Goal: Information Seeking & Learning: Learn about a topic

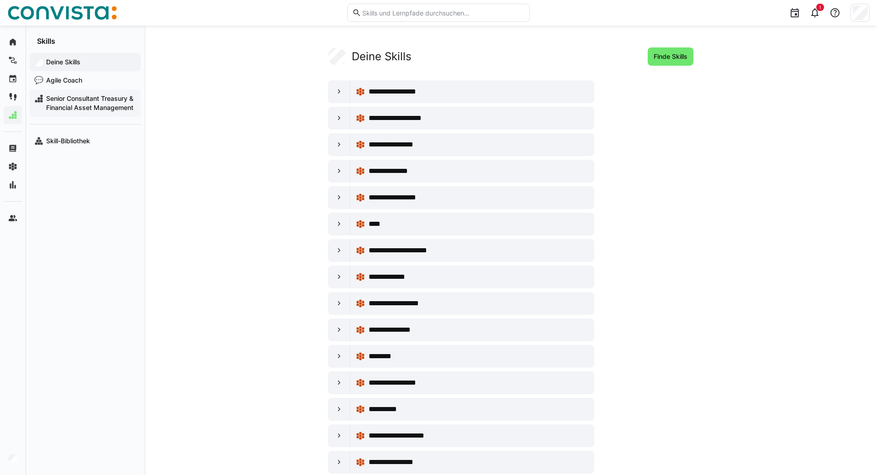
click at [56, 102] on span "Senior Consultant Treasury & Financial Asset Management" at bounding box center [90, 103] width 91 height 18
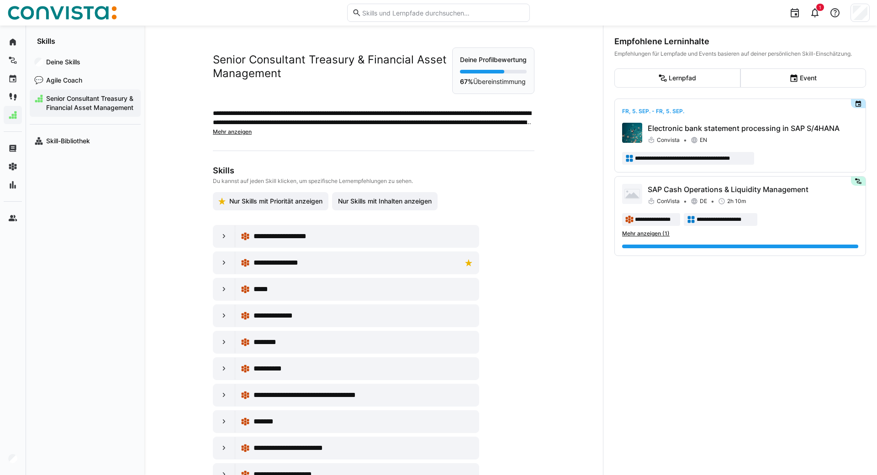
click at [484, 63] on p "Deine Profilbewertung" at bounding box center [493, 59] width 67 height 9
click at [466, 85] on strong "67%" at bounding box center [466, 82] width 13 height 8
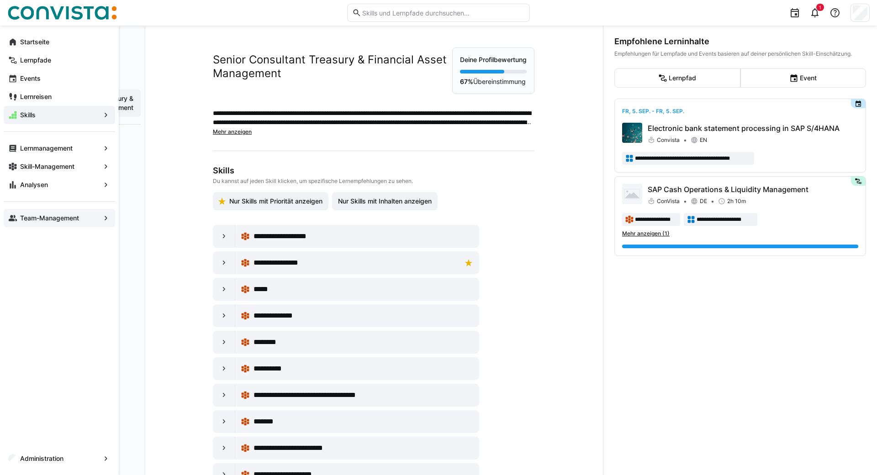
click at [0, 0] on app-navigation-label "Team-Management" at bounding box center [0, 0] width 0 height 0
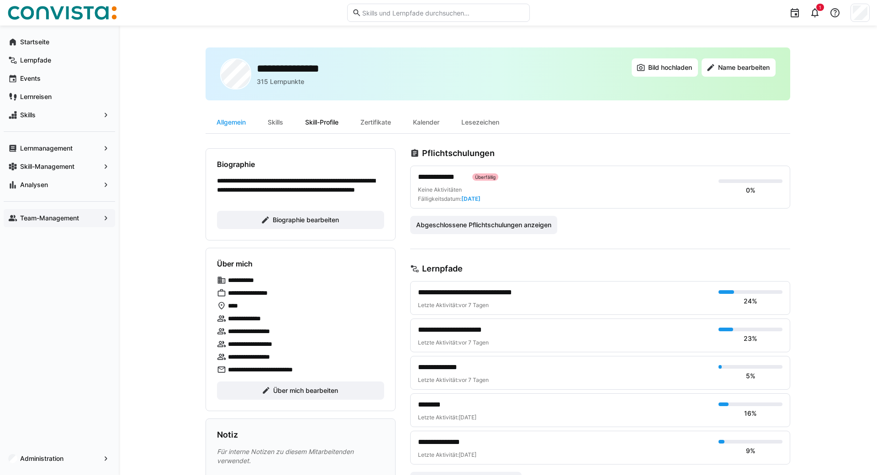
click at [325, 121] on div "Skill-Profile" at bounding box center [321, 122] width 55 height 22
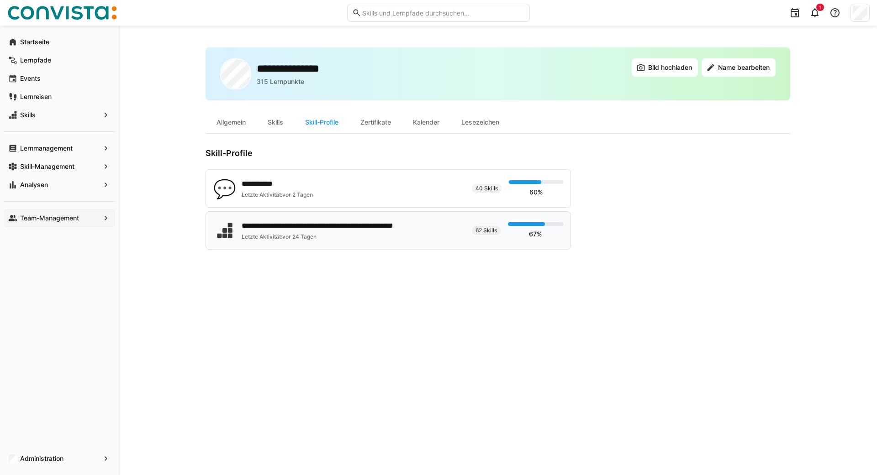
click at [312, 233] on div "Letzte Aktivität: vor 24 Tagen" at bounding box center [344, 236] width 205 height 7
click at [49, 116] on span "Skills" at bounding box center [59, 114] width 81 height 9
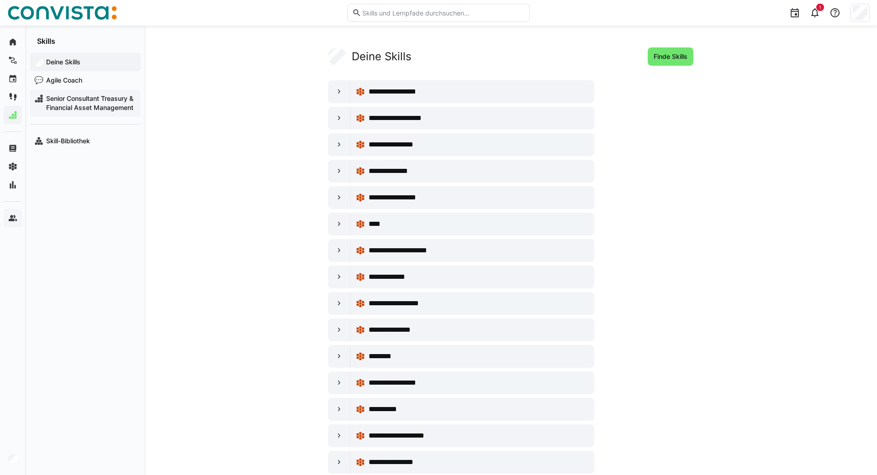
click at [89, 104] on span "Senior Consultant Treasury & Financial Asset Management" at bounding box center [90, 103] width 91 height 18
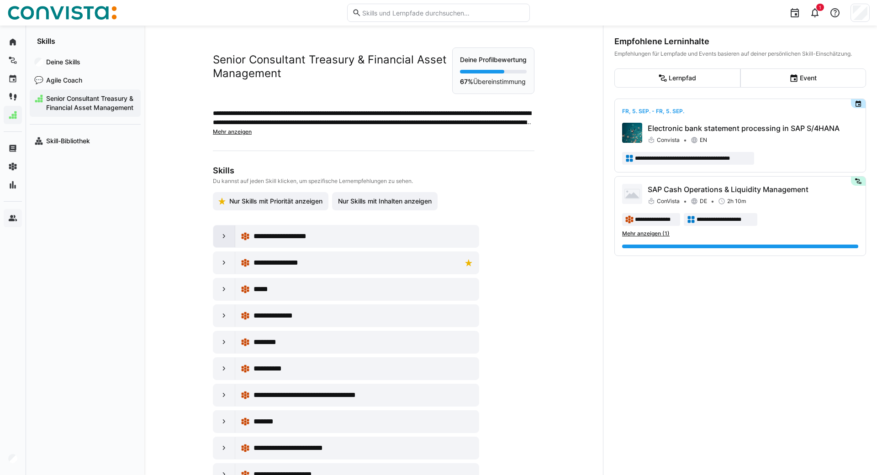
click at [221, 241] on eds-icon at bounding box center [224, 236] width 9 height 9
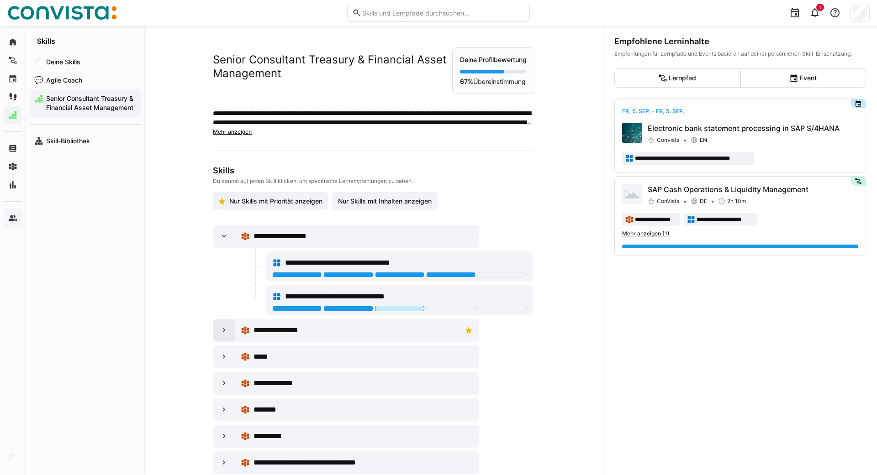
click at [220, 335] on eds-icon at bounding box center [224, 330] width 9 height 9
